Goal: Find specific page/section: Find specific page/section

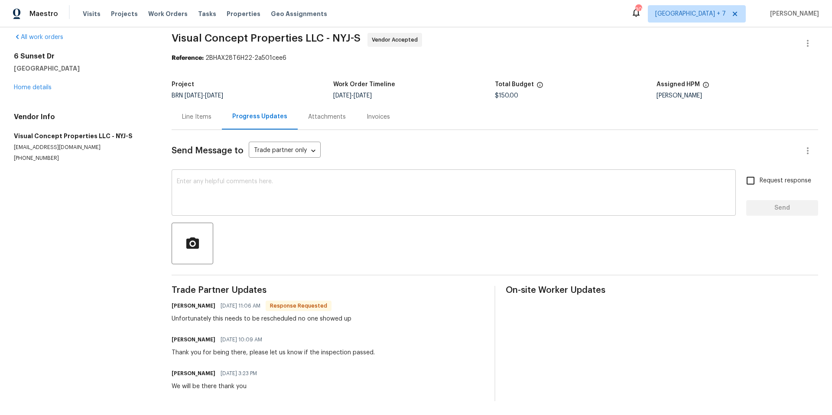
scroll to position [15, 0]
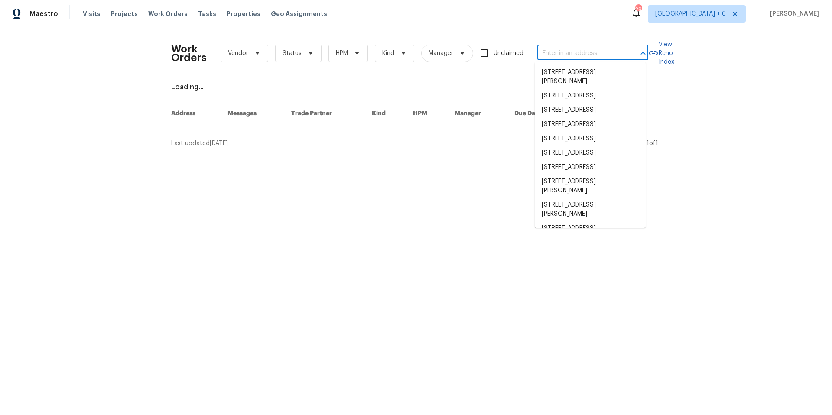
click at [568, 55] on input "text" at bounding box center [580, 53] width 87 height 13
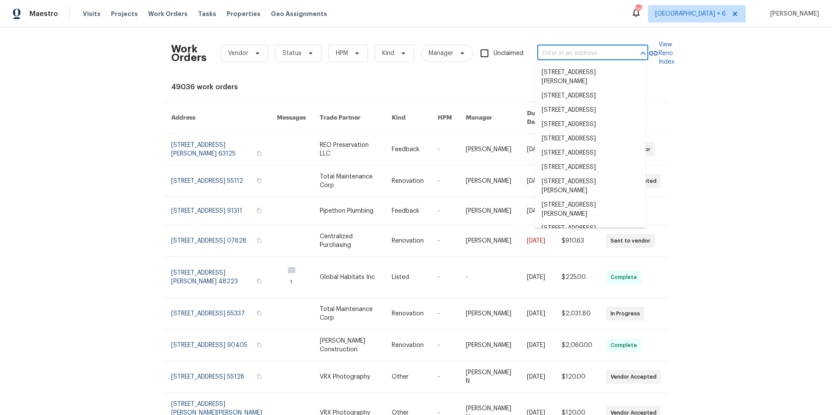
paste input "[STREET_ADDRESS]"
type input "[STREET_ADDRESS]"
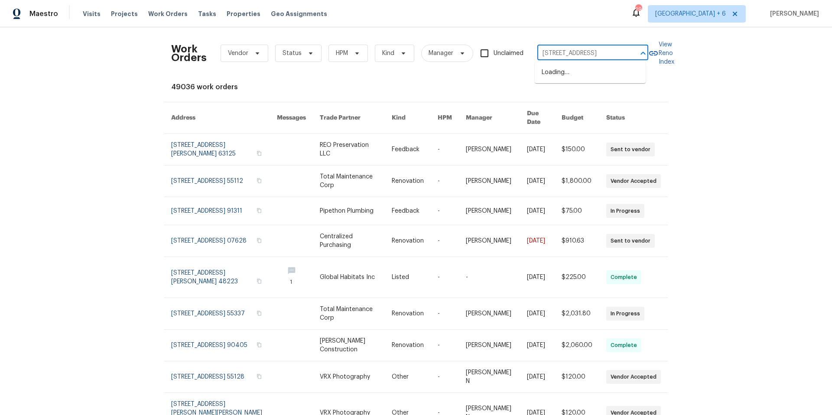
scroll to position [0, 32]
click at [560, 71] on li "[STREET_ADDRESS]" at bounding box center [590, 72] width 111 height 14
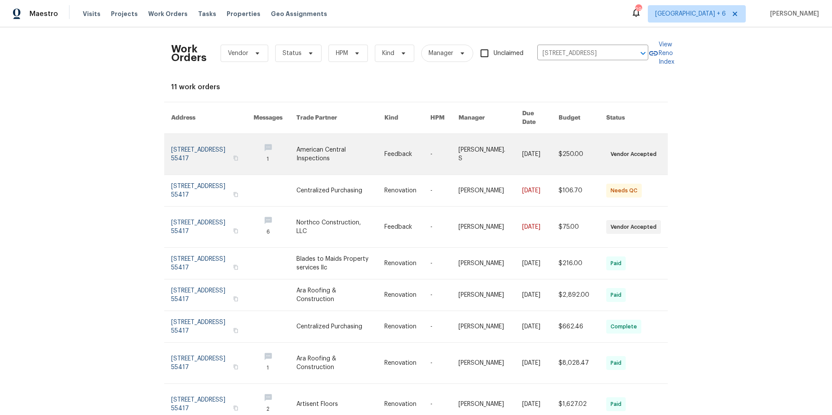
click at [215, 149] on link at bounding box center [212, 154] width 82 height 41
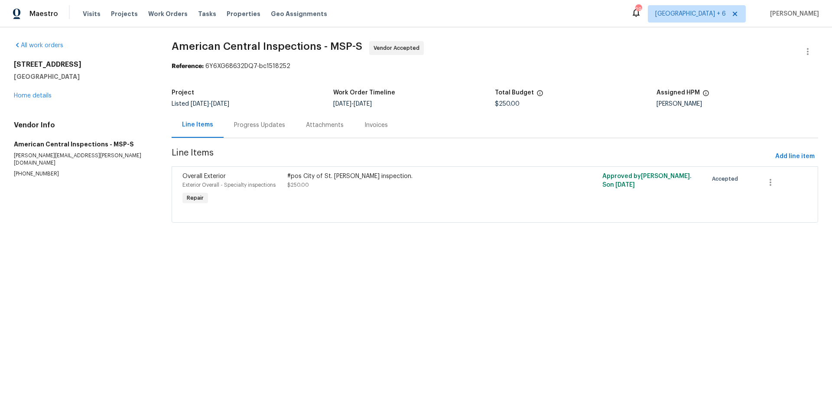
click at [246, 126] on div "Progress Updates" at bounding box center [259, 125] width 51 height 9
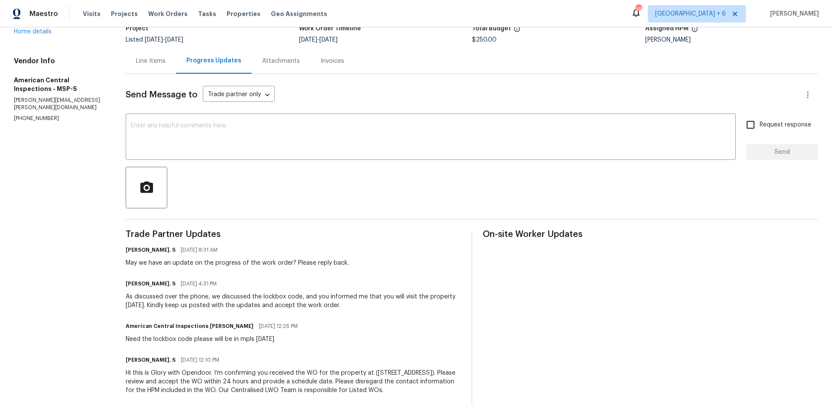
scroll to position [75, 0]
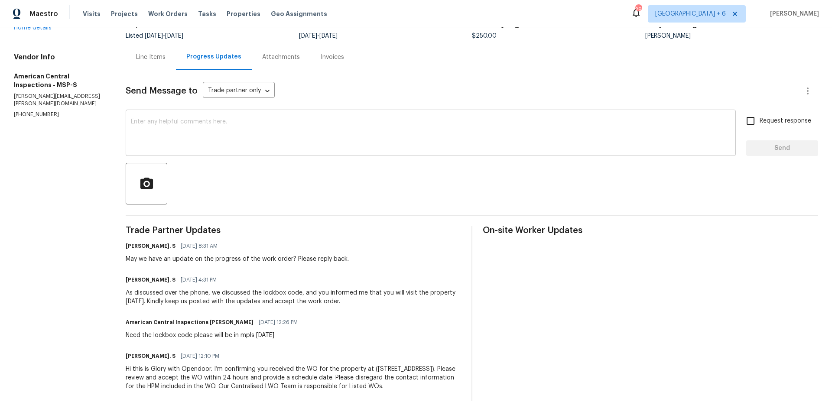
click at [317, 137] on textarea at bounding box center [431, 134] width 600 height 30
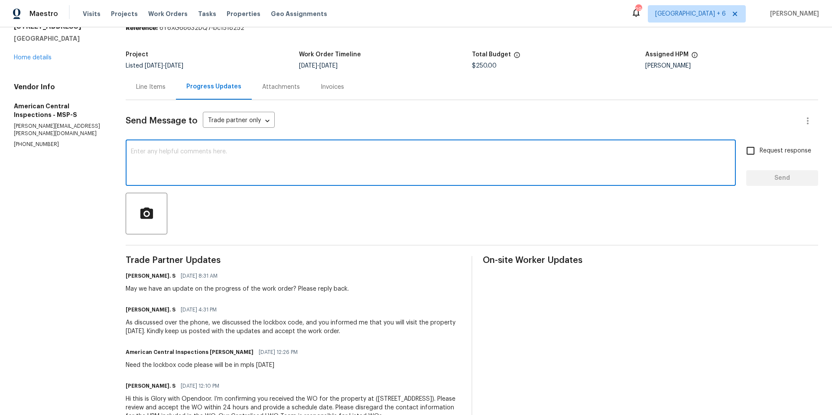
scroll to position [0, 0]
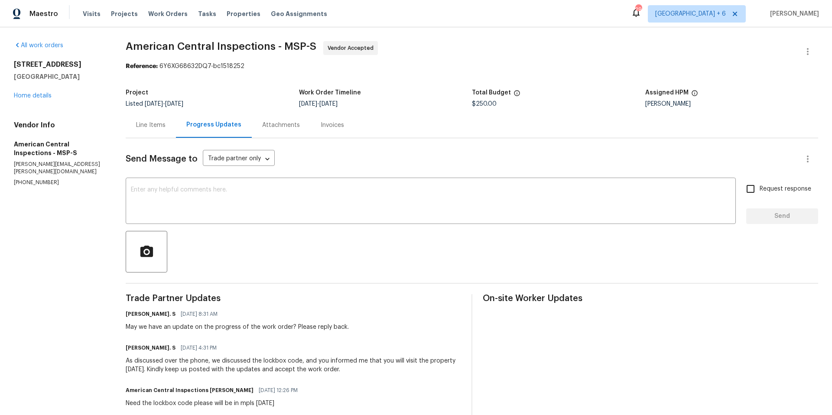
click at [14, 65] on h2 "[STREET_ADDRESS]" at bounding box center [59, 64] width 91 height 9
drag, startPoint x: 32, startPoint y: 65, endPoint x: 81, endPoint y: 75, distance: 49.9
click at [81, 75] on div "[STREET_ADDRESS]" at bounding box center [59, 70] width 91 height 21
copy div "[STREET_ADDRESS]"
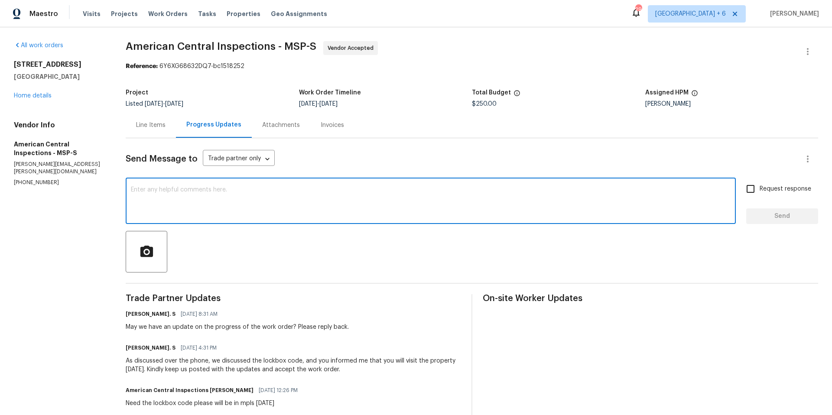
click at [271, 203] on textarea at bounding box center [431, 202] width 600 height 30
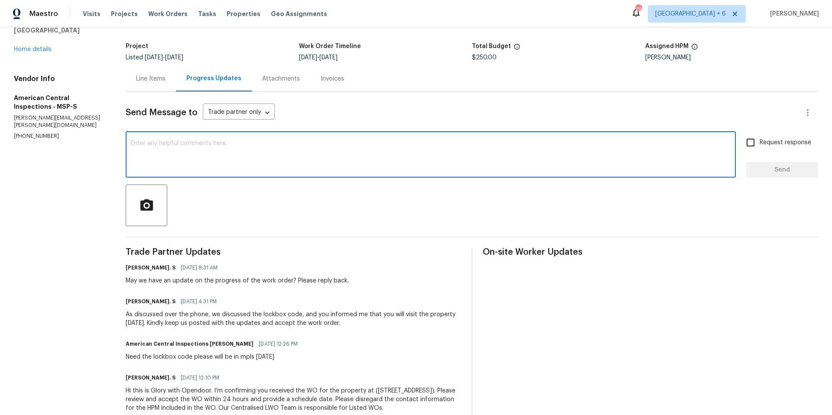
scroll to position [36, 0]
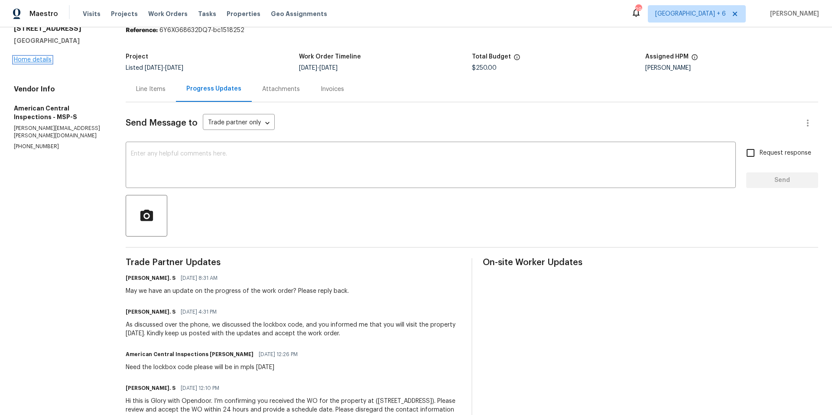
click at [33, 60] on link "Home details" at bounding box center [33, 60] width 38 height 6
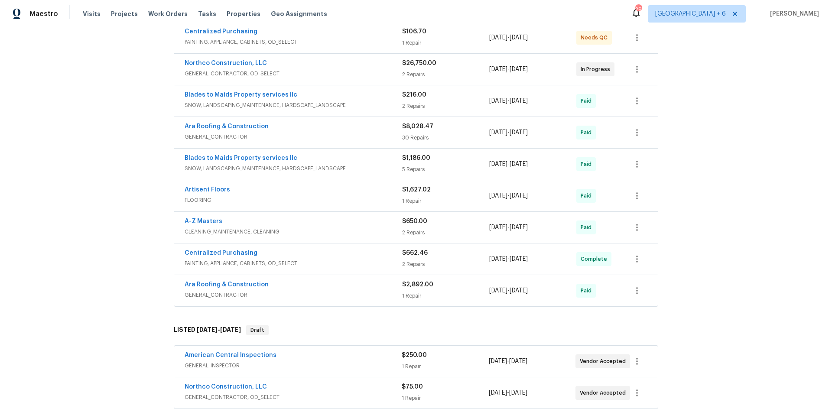
scroll to position [160, 0]
